Goal: Transaction & Acquisition: Purchase product/service

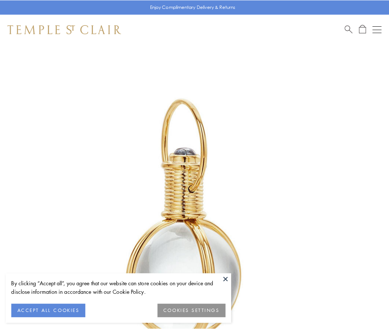
scroll to position [194, 0]
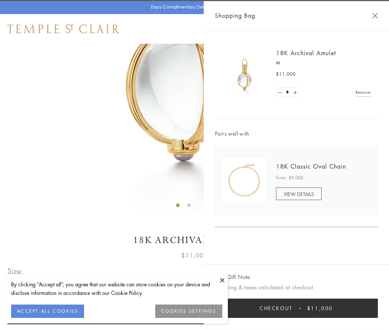
click at [297, 309] on button "Checkout $11,000" at bounding box center [296, 308] width 163 height 19
